Goal: Communication & Community: Participate in discussion

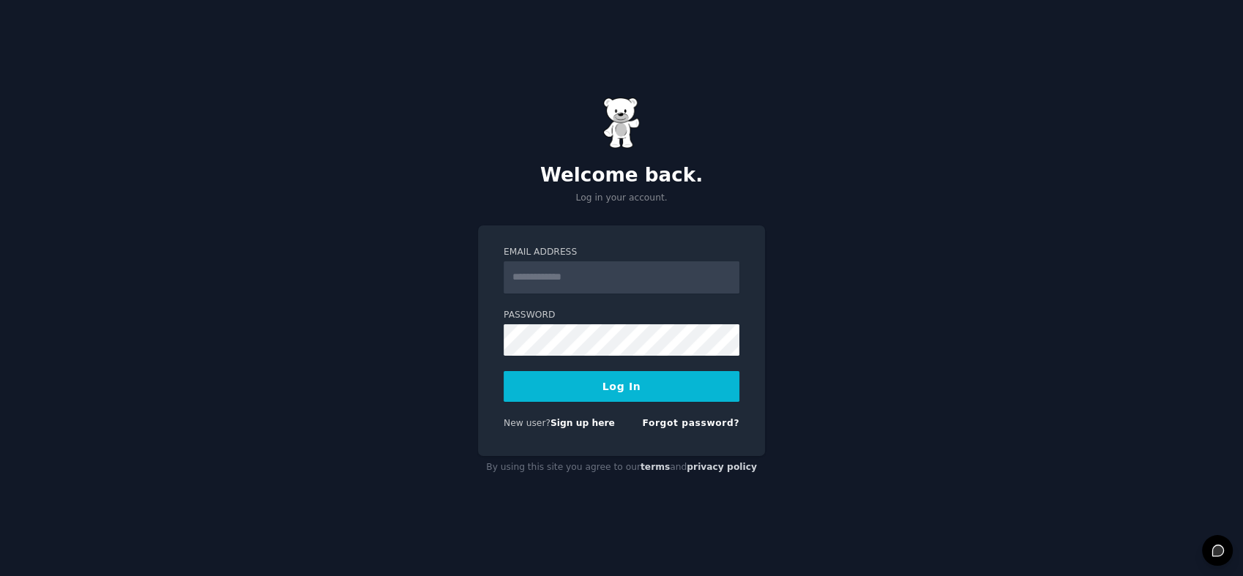
type input "**********"
click at [611, 395] on button "Log In" at bounding box center [621, 386] width 236 height 31
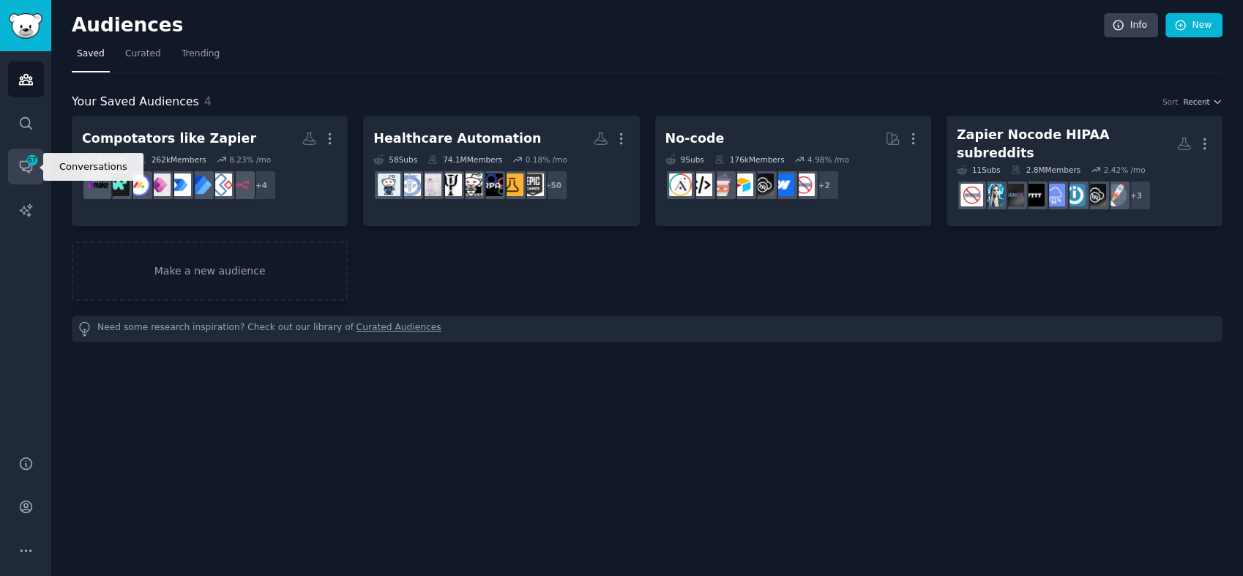
click at [26, 164] on link "Conversations 67" at bounding box center [26, 167] width 36 height 36
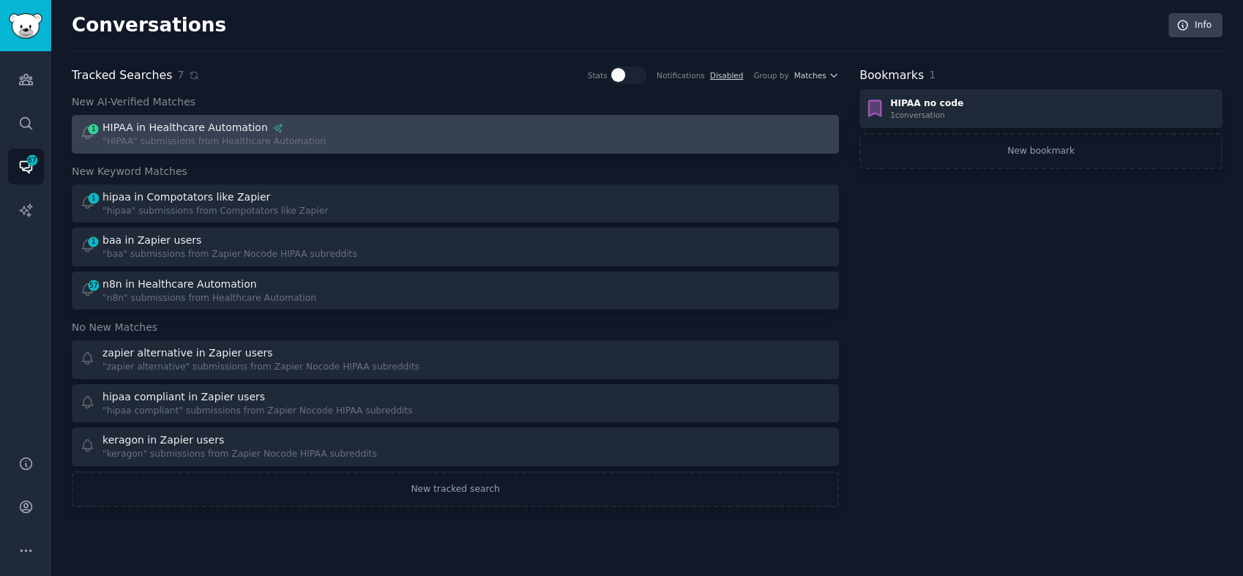
click at [304, 130] on div "1 HIPAA in Healthcare Automation "HIPAA" submissions from Healthcare Automation" at bounding box center [263, 134] width 366 height 29
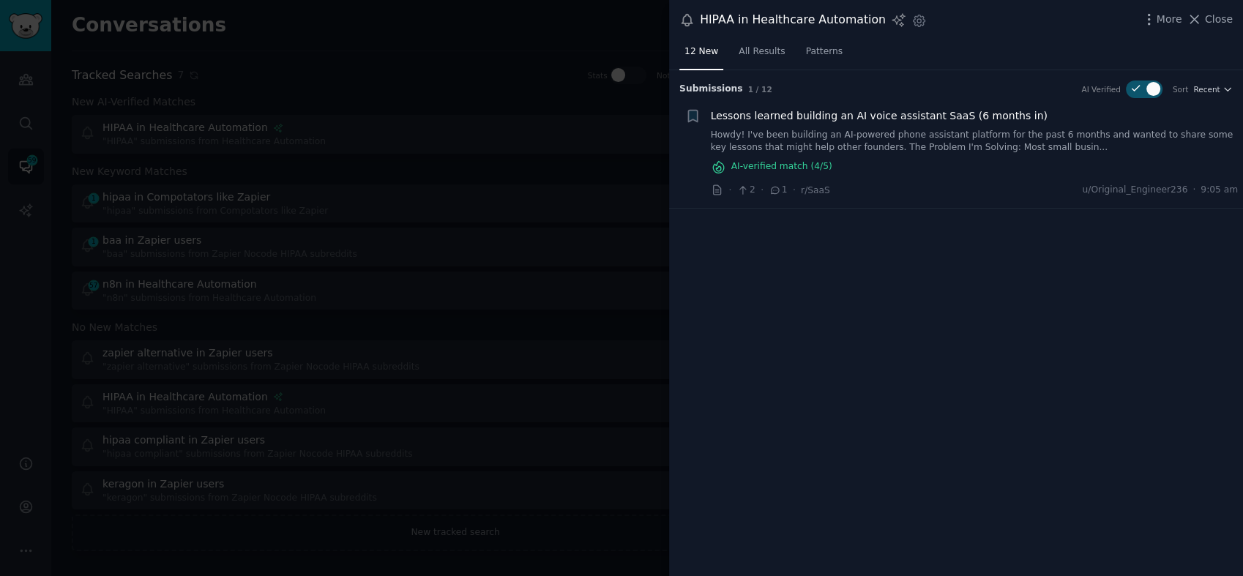
click at [874, 134] on link "Howdy! I've been building an AI-powered phone assistant platform for the past 6…" at bounding box center [975, 142] width 528 height 26
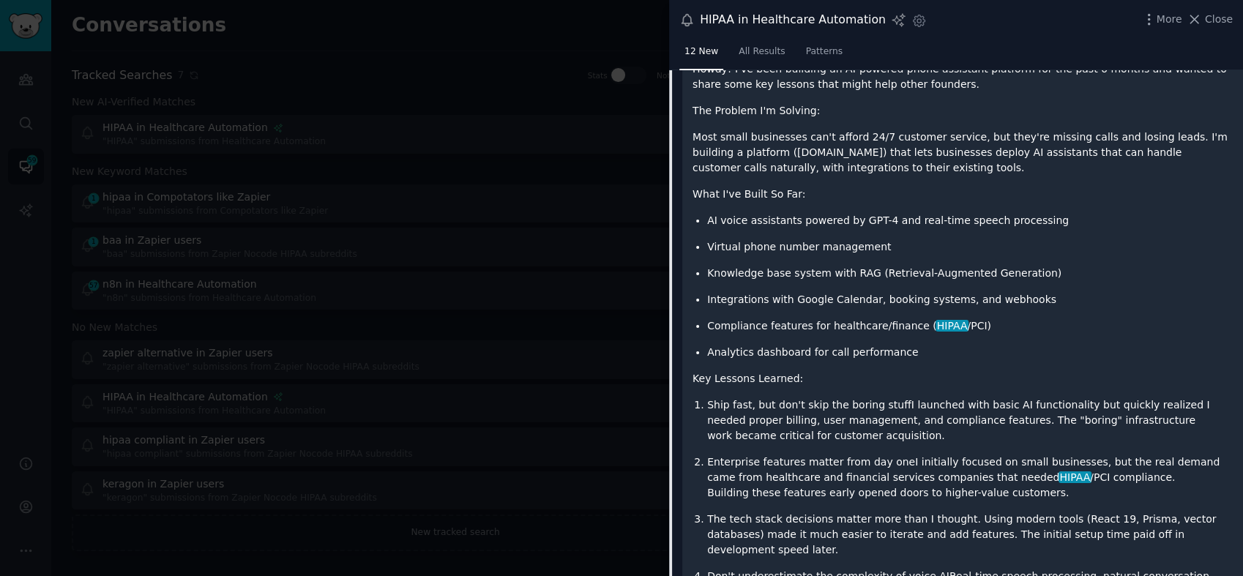
scroll to position [208, 0]
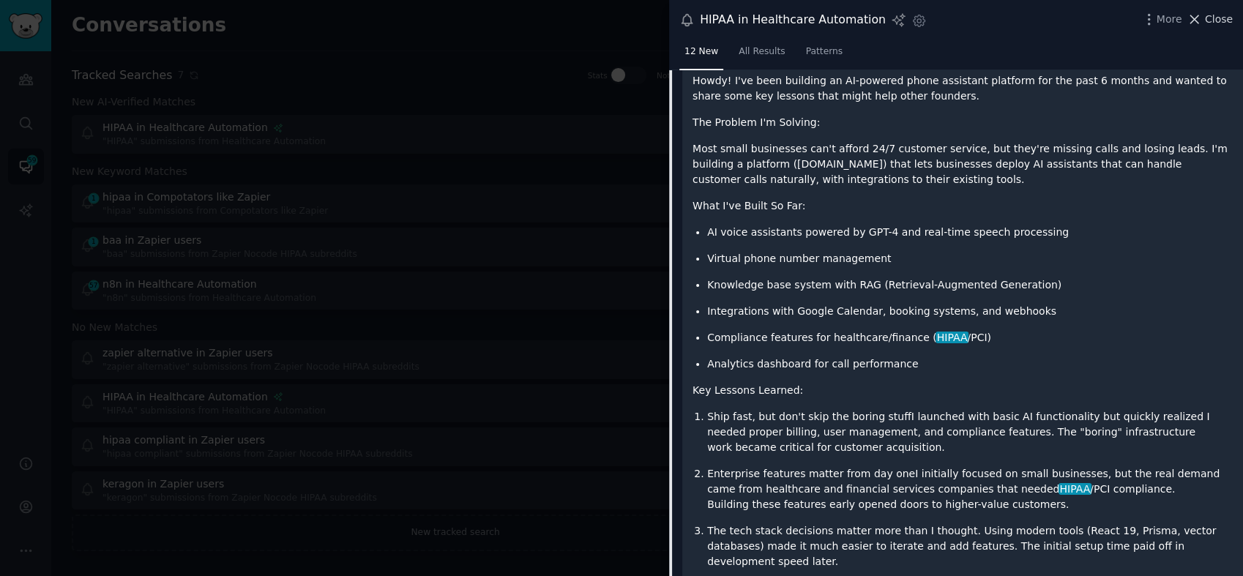
click at [1210, 19] on span "Close" at bounding box center [1218, 19] width 28 height 15
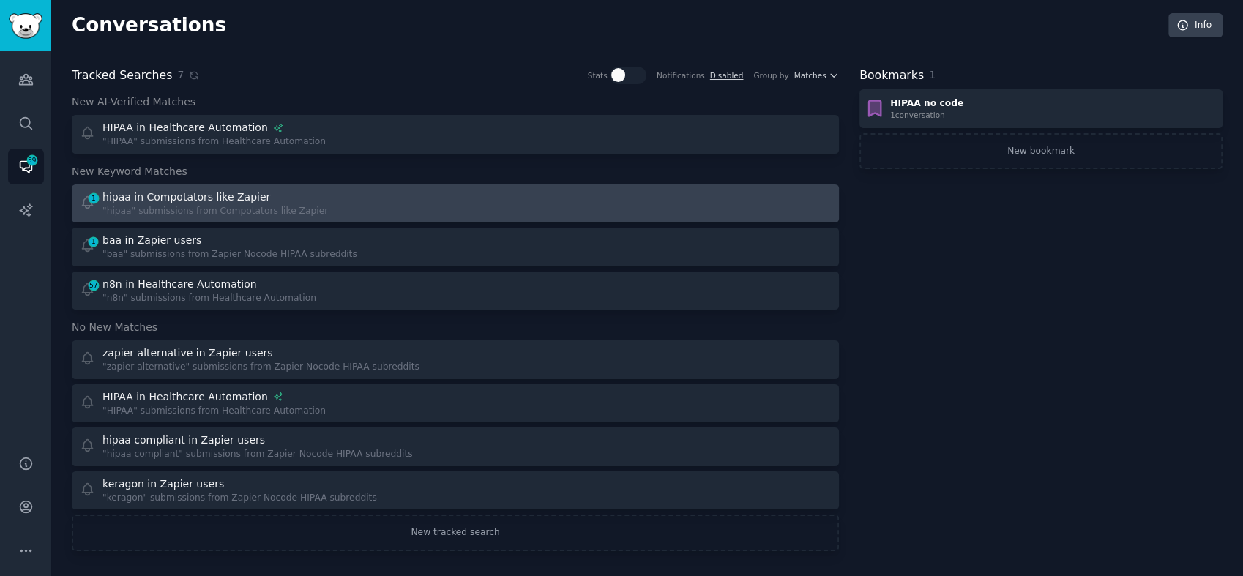
click at [318, 193] on div "1 hipaa in Compotators like Zapier "hipaa" submissions from Compotators like Za…" at bounding box center [263, 204] width 366 height 29
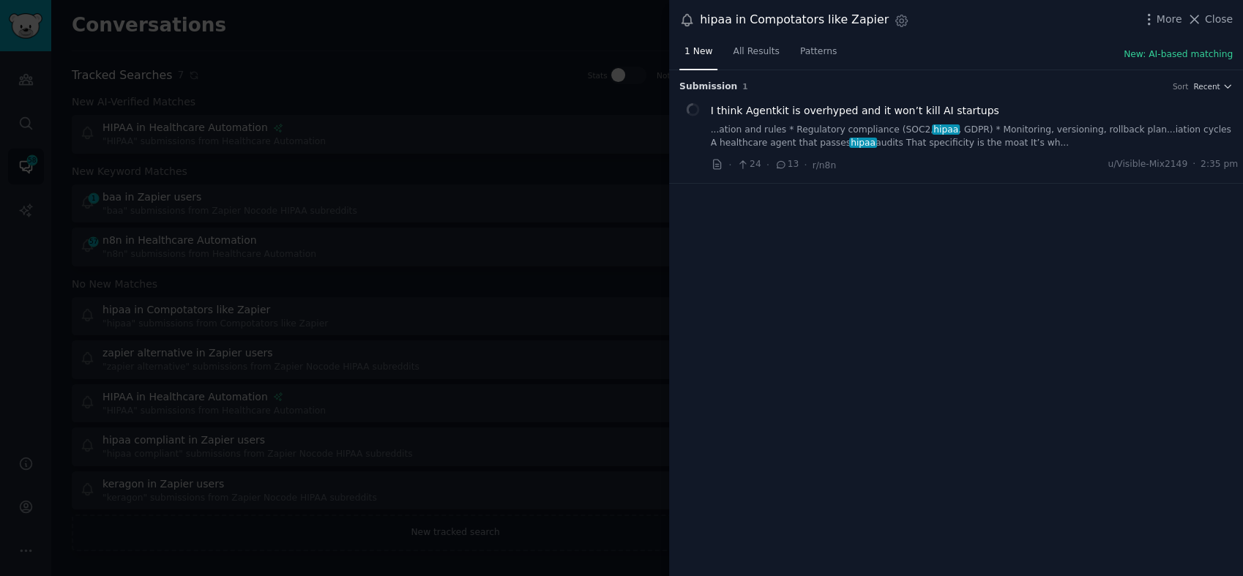
click at [843, 135] on link "...ation and rules * Regulatory compliance (SOC2, hipaa , GDPR) * Monitoring, v…" at bounding box center [975, 137] width 528 height 26
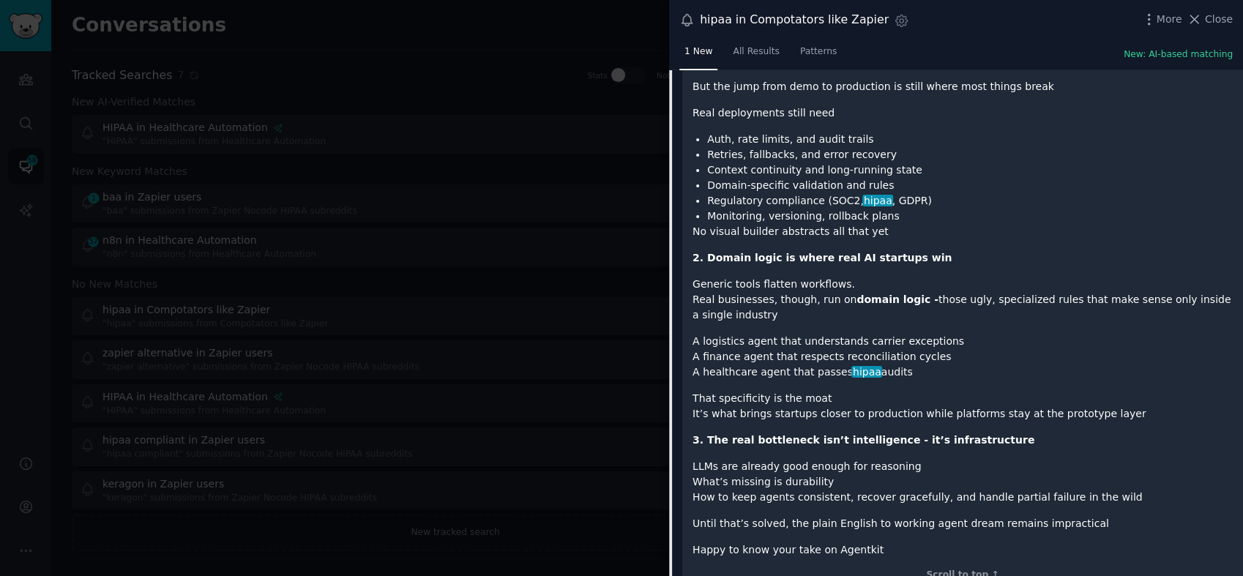
scroll to position [438, 0]
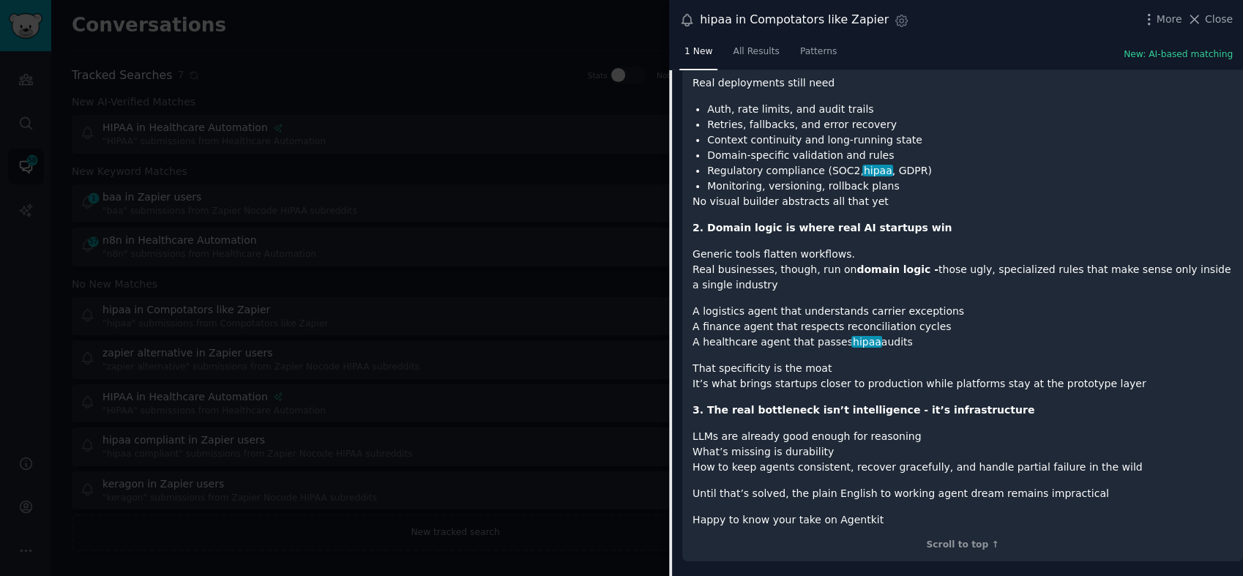
click at [1221, 18] on span "Close" at bounding box center [1218, 19] width 28 height 15
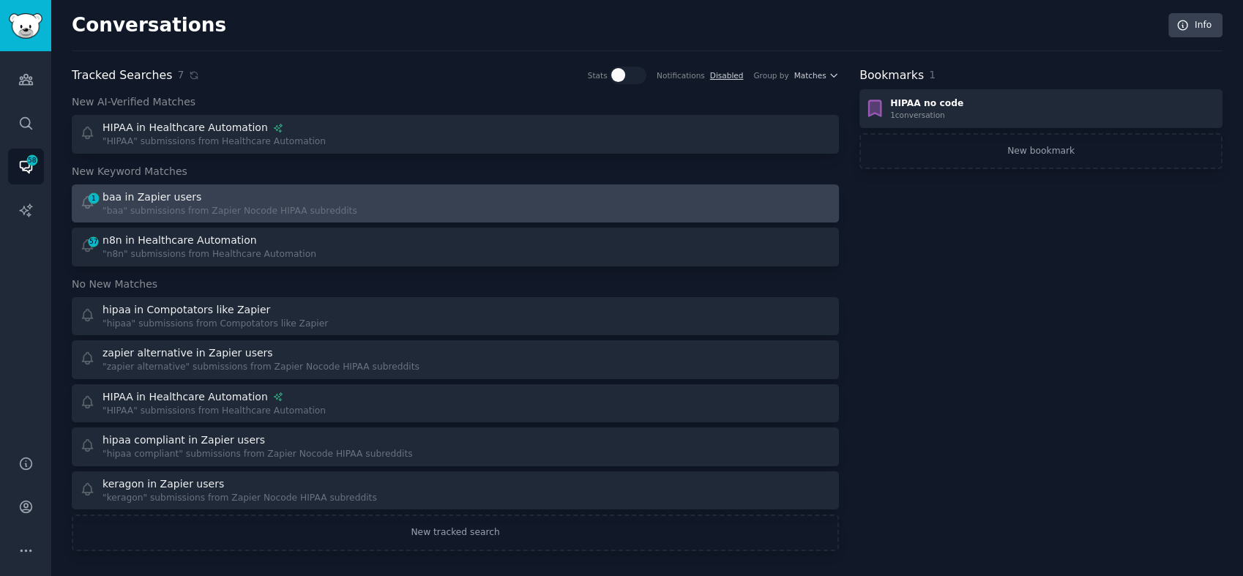
click at [234, 198] on div "baa in Zapier users" at bounding box center [229, 197] width 255 height 15
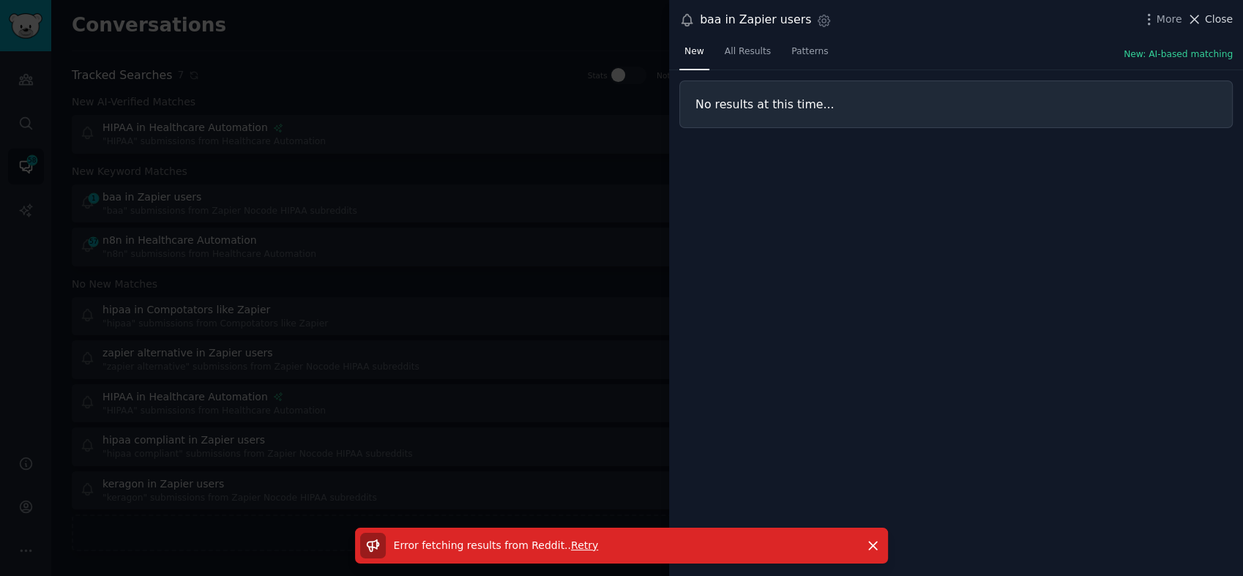
click at [1211, 18] on span "Close" at bounding box center [1218, 19] width 28 height 15
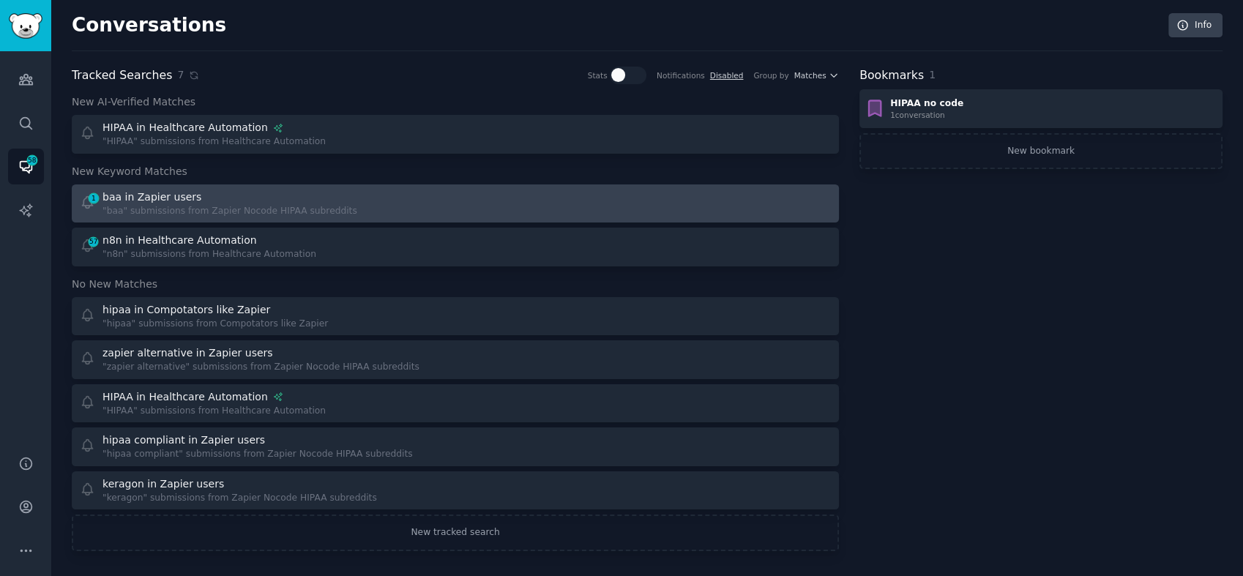
click at [195, 195] on div "baa in Zapier users" at bounding box center [229, 197] width 255 height 15
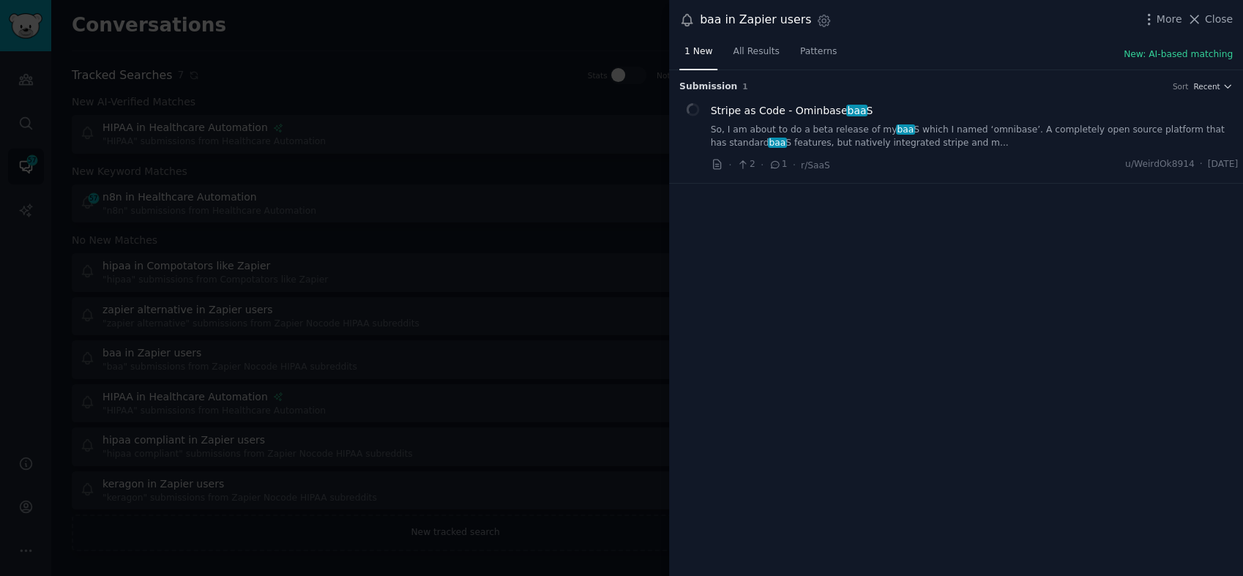
click at [887, 124] on link "So, I am about to do a beta release of my baa S which I named ‘omnibase’. A com…" at bounding box center [975, 137] width 528 height 26
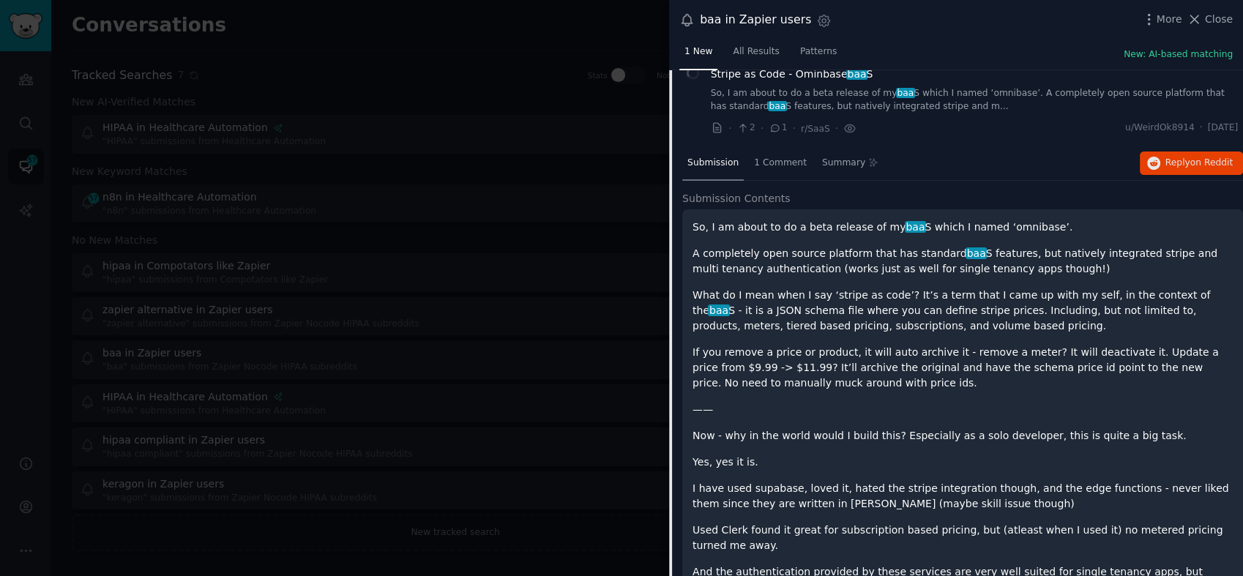
scroll to position [14, 0]
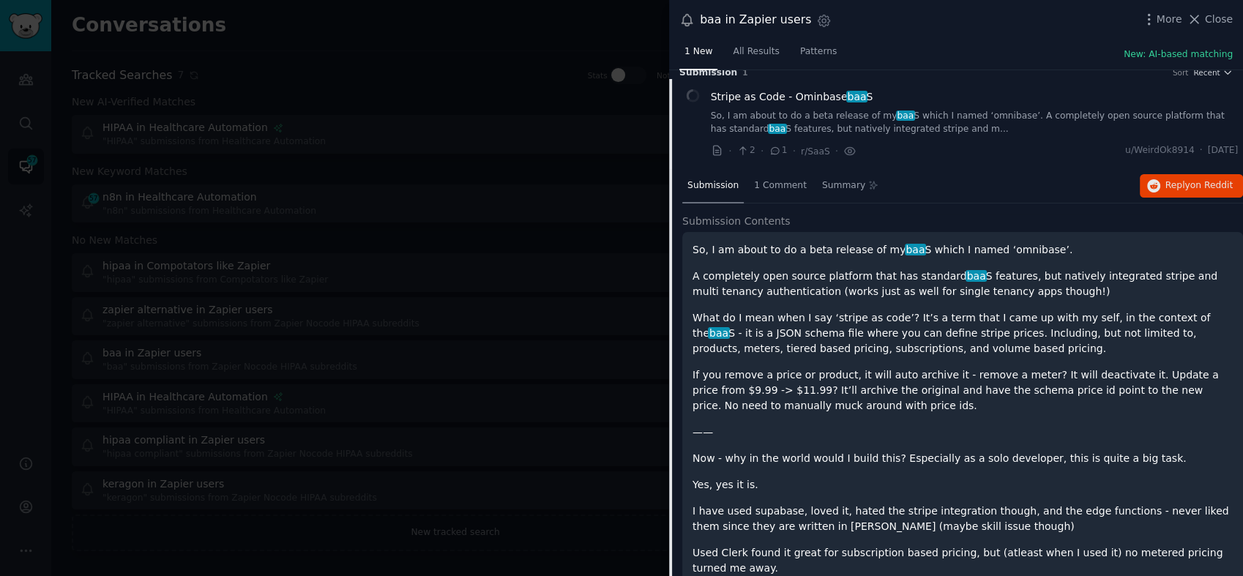
click at [1213, 23] on span "Close" at bounding box center [1218, 19] width 28 height 15
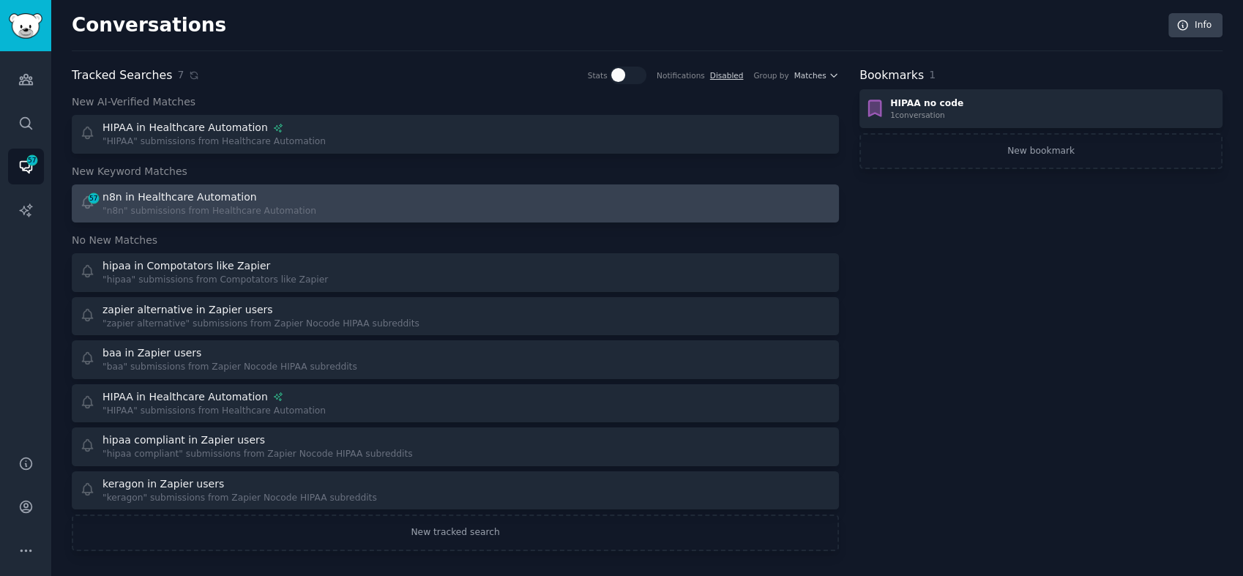
click at [315, 208] on div "57 n8n in Healthcare Automation "n8n" submissions from Healthcare Automation" at bounding box center [263, 204] width 366 height 29
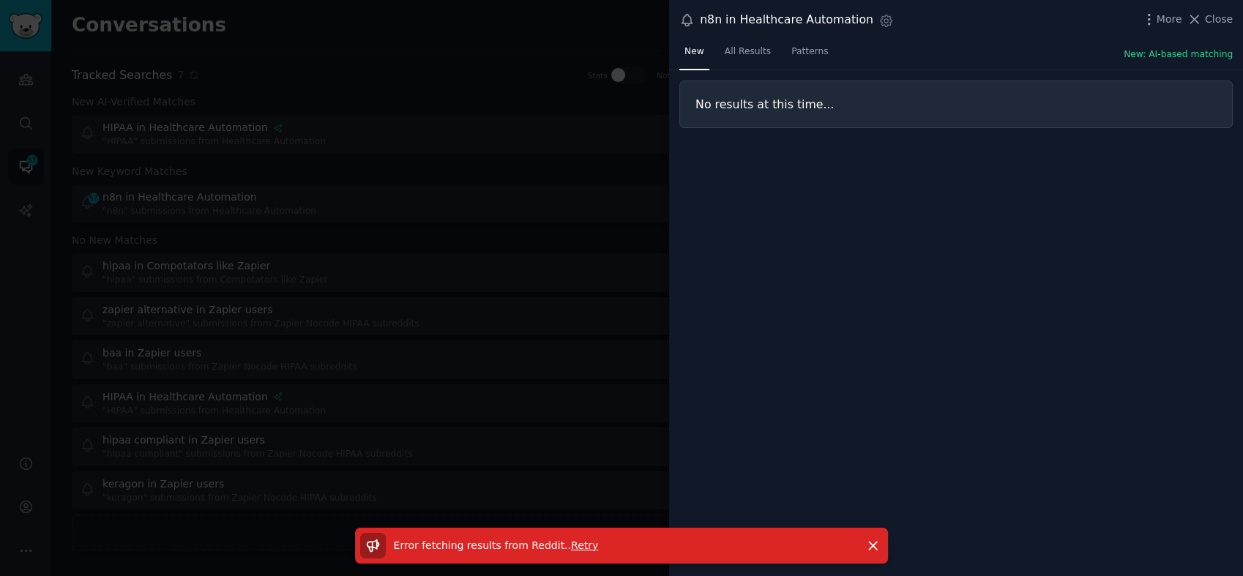
click at [744, 347] on div "No results at this time..." at bounding box center [956, 323] width 574 height 506
click at [1211, 17] on span "Close" at bounding box center [1218, 19] width 28 height 15
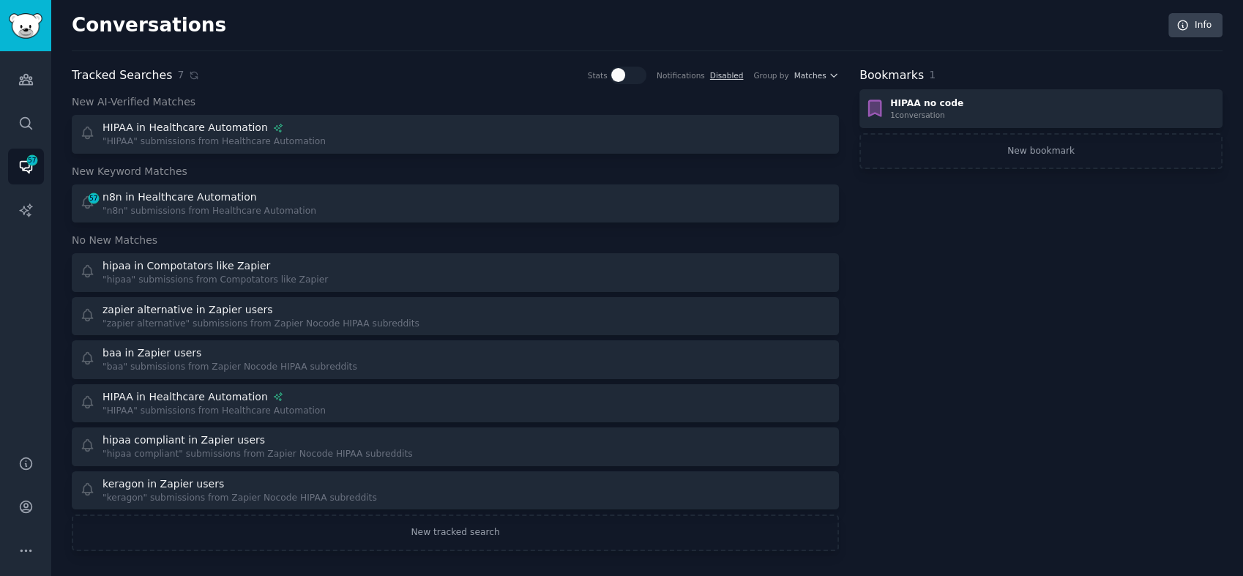
click at [245, 181] on div "New AI-Verified Matches HIPAA in Healthcare Automation "HIPAA" submissions from…" at bounding box center [455, 322] width 767 height 457
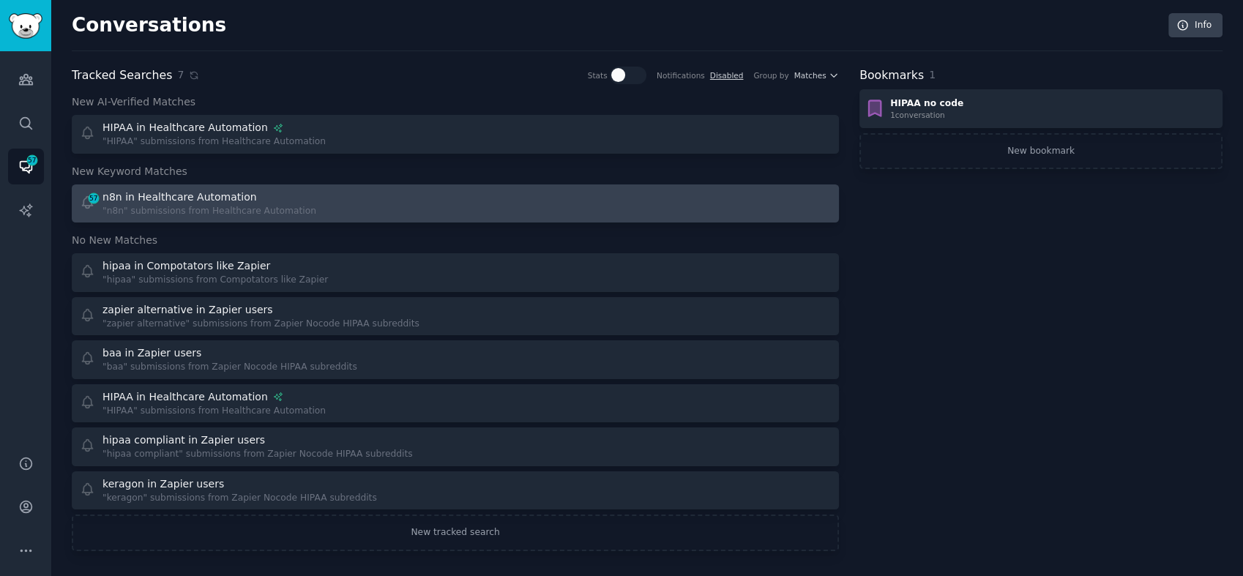
click at [252, 202] on div "n8n in Healthcare Automation" at bounding box center [209, 197] width 214 height 15
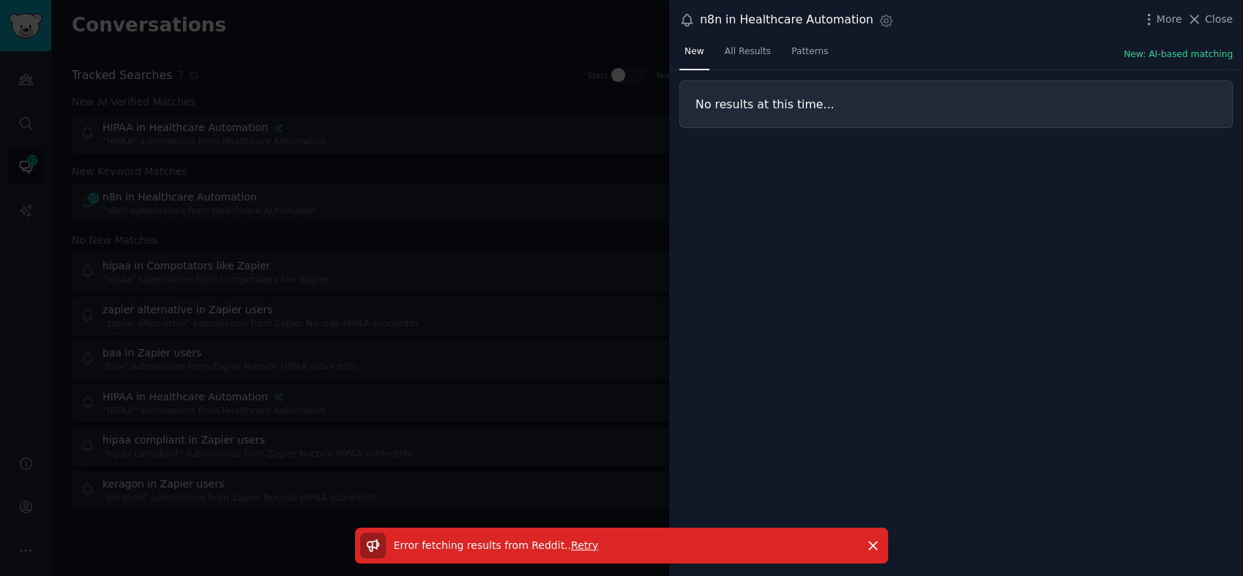
click at [1217, 19] on span "Close" at bounding box center [1218, 19] width 28 height 15
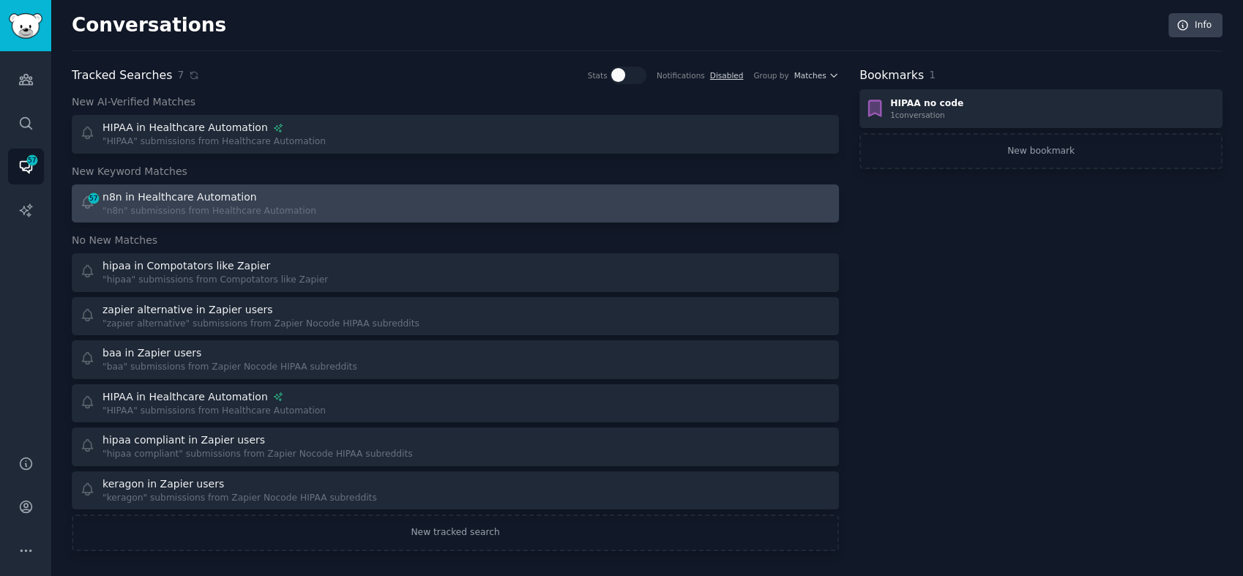
click at [319, 200] on div "57 n8n in Healthcare Automation "n8n" submissions from Healthcare Automation" at bounding box center [263, 204] width 366 height 29
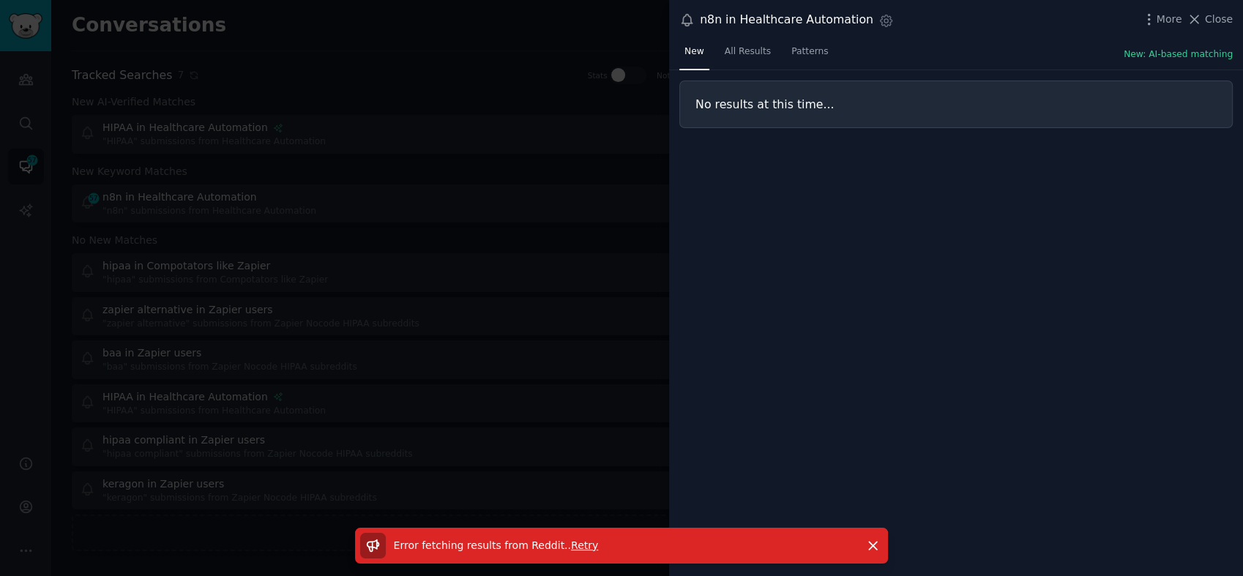
click at [1224, 17] on span "Close" at bounding box center [1218, 19] width 28 height 15
